Goal: Answer question/provide support

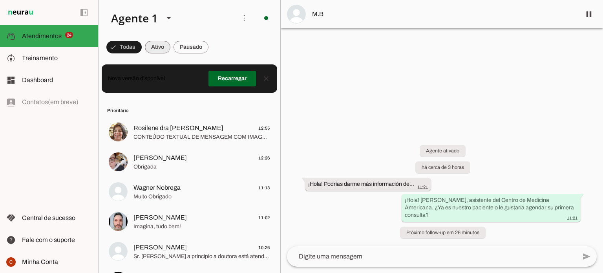
click at [159, 47] on span at bounding box center [158, 47] width 26 height 19
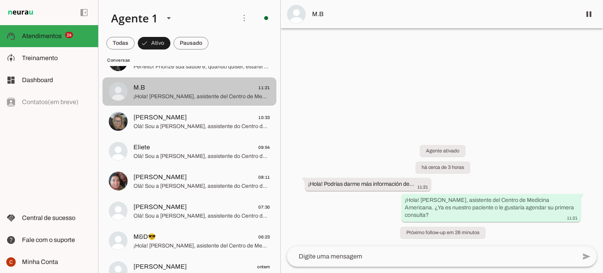
scroll to position [118, 0]
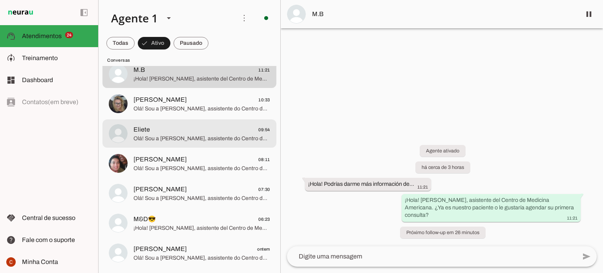
click at [153, 139] on span "Olá! Sou a [PERSON_NAME], assistente do Centro de medicina americana. Você já é…" at bounding box center [201, 139] width 137 height 8
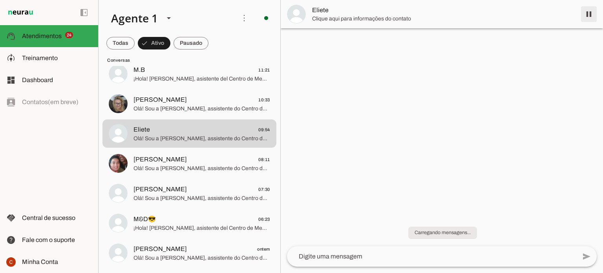
click at [588, 11] on span at bounding box center [588, 14] width 19 height 19
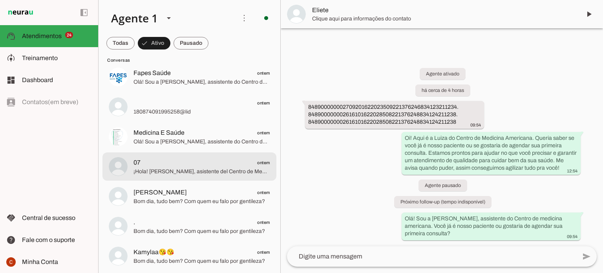
scroll to position [392, 0]
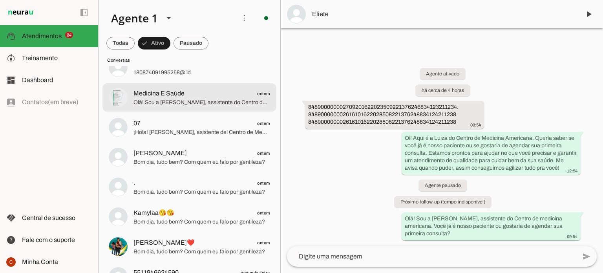
click at [220, 102] on span "Olá! Sou a [PERSON_NAME], assistente do Centro de medicina americana. Você já é…" at bounding box center [201, 102] width 137 height 8
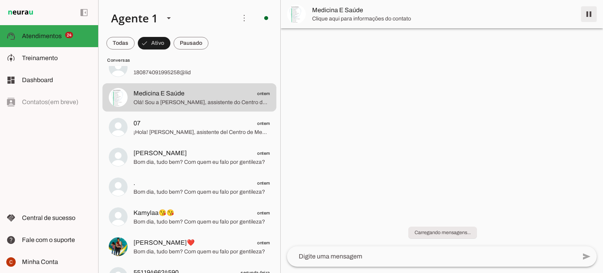
click at [585, 15] on span at bounding box center [588, 14] width 19 height 19
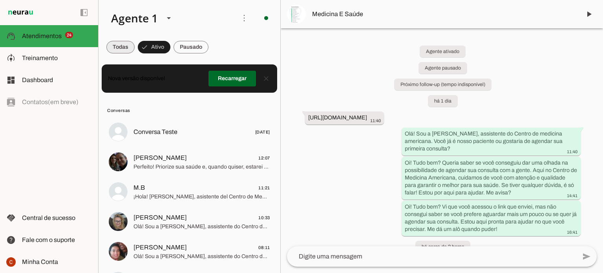
click at [120, 51] on span at bounding box center [120, 47] width 28 height 19
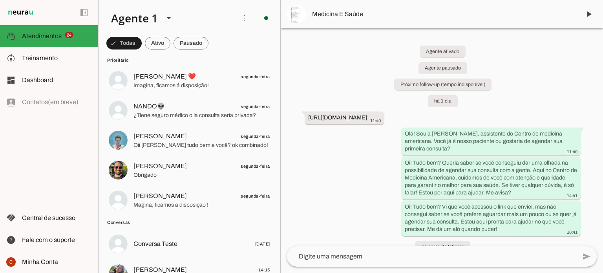
scroll to position [628, 0]
